Goal: Task Accomplishment & Management: Manage account settings

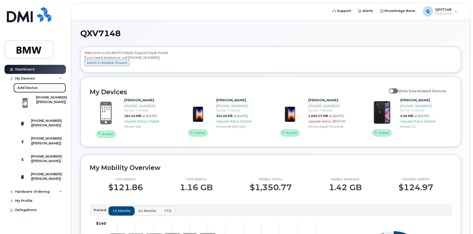
click at [30, 88] on div "Add Device" at bounding box center [27, 88] width 20 height 5
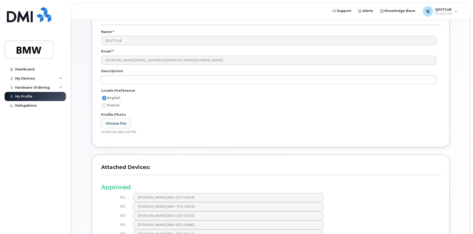
scroll to position [103, 0]
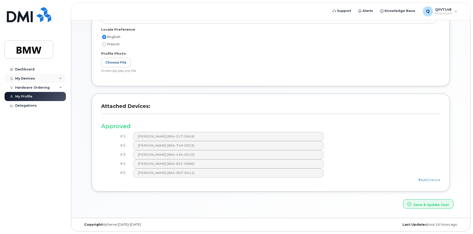
click at [23, 77] on div "My Devices" at bounding box center [25, 79] width 20 height 4
